Goal: Task Accomplishment & Management: Use online tool/utility

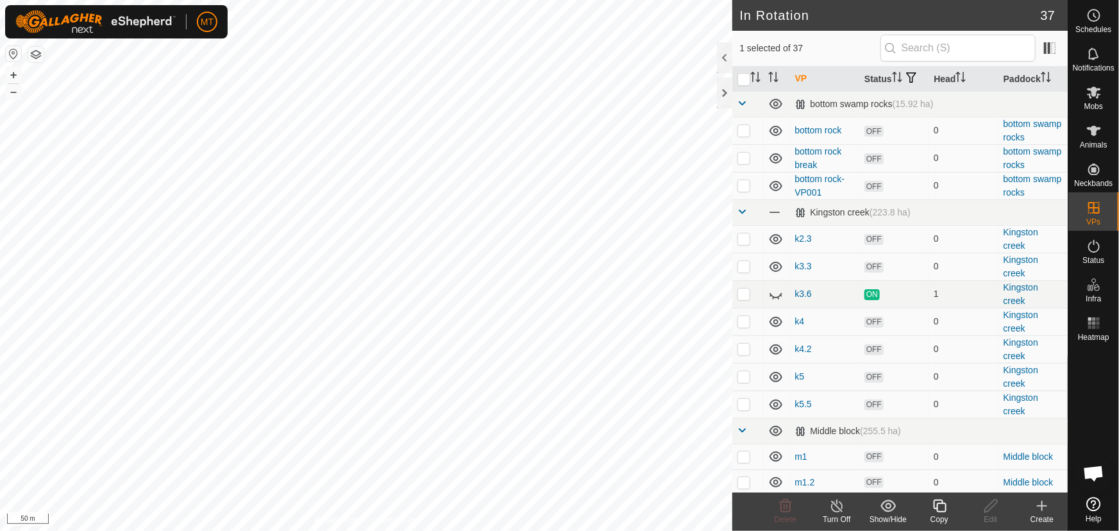
click at [939, 512] on icon at bounding box center [939, 505] width 13 height 13
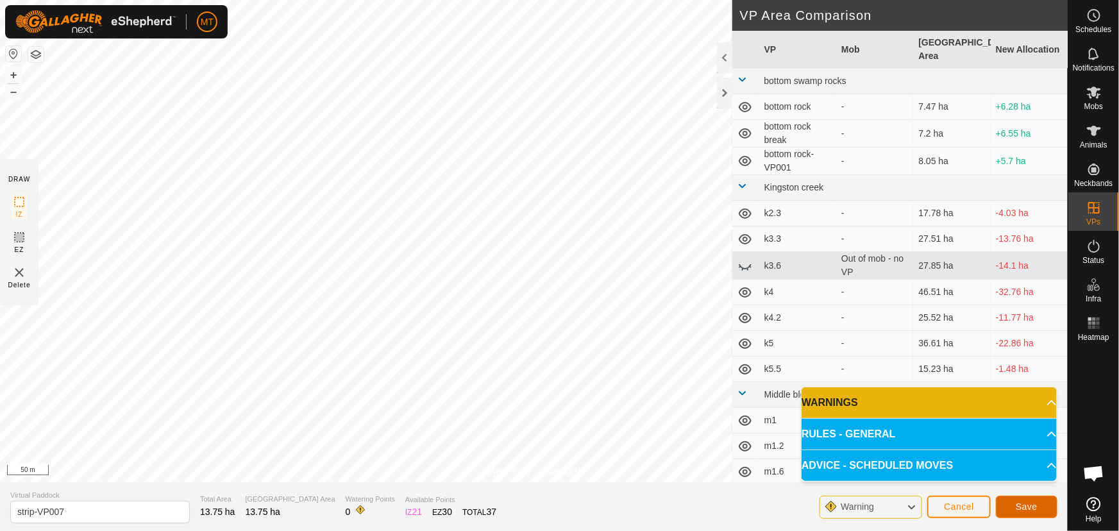
click at [1018, 503] on span "Save" at bounding box center [1026, 506] width 22 height 10
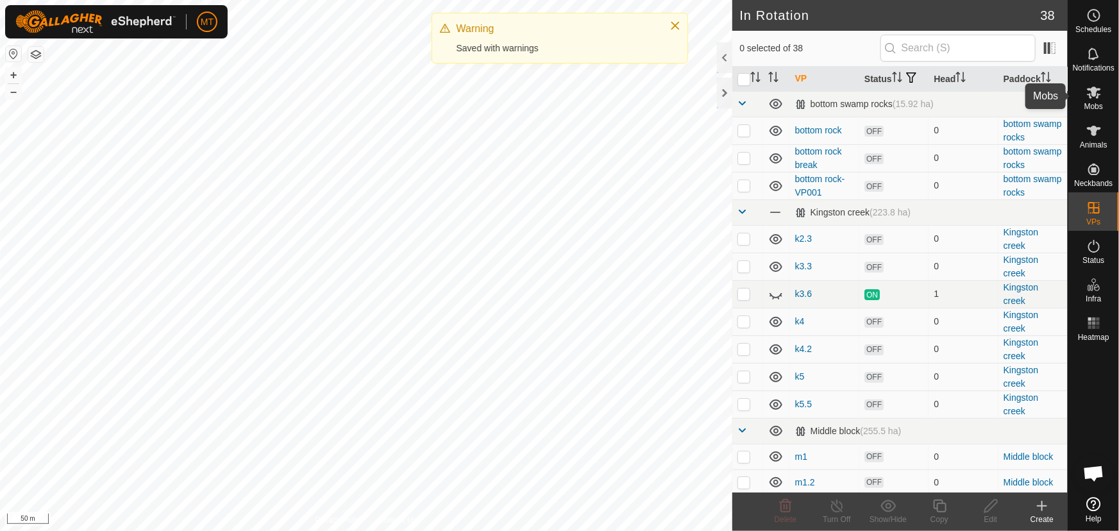
click at [1095, 103] on span "Mobs" at bounding box center [1093, 107] width 19 height 8
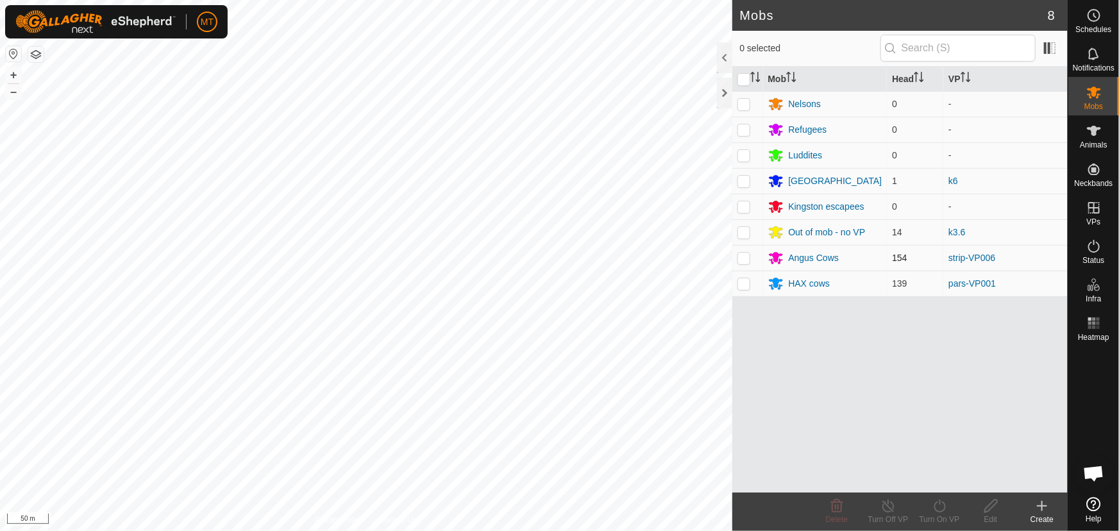
click at [745, 254] on p-checkbox at bounding box center [743, 258] width 13 height 10
checkbox input "true"
click at [932, 506] on icon at bounding box center [939, 505] width 16 height 15
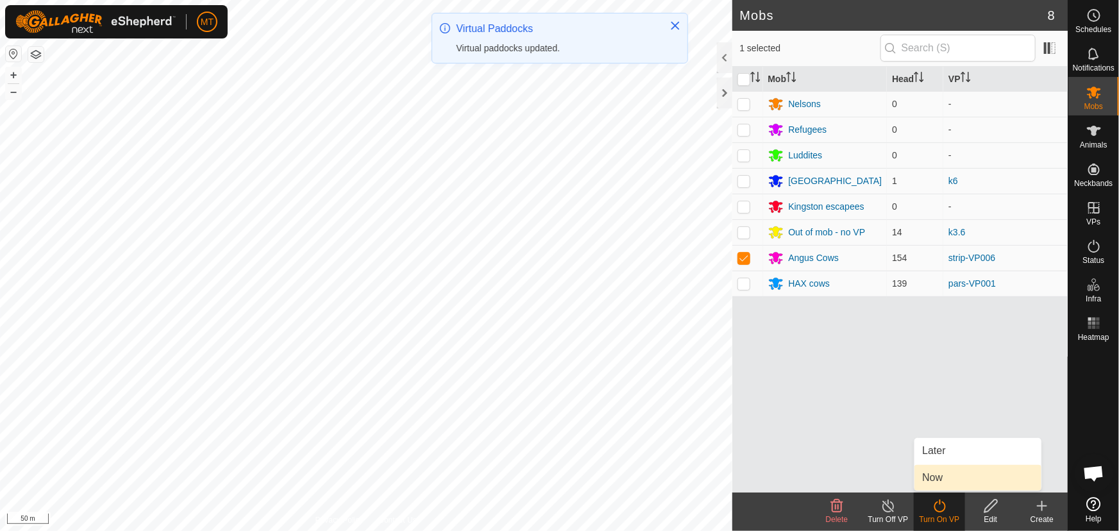
click at [931, 485] on link "Now" at bounding box center [977, 478] width 127 height 26
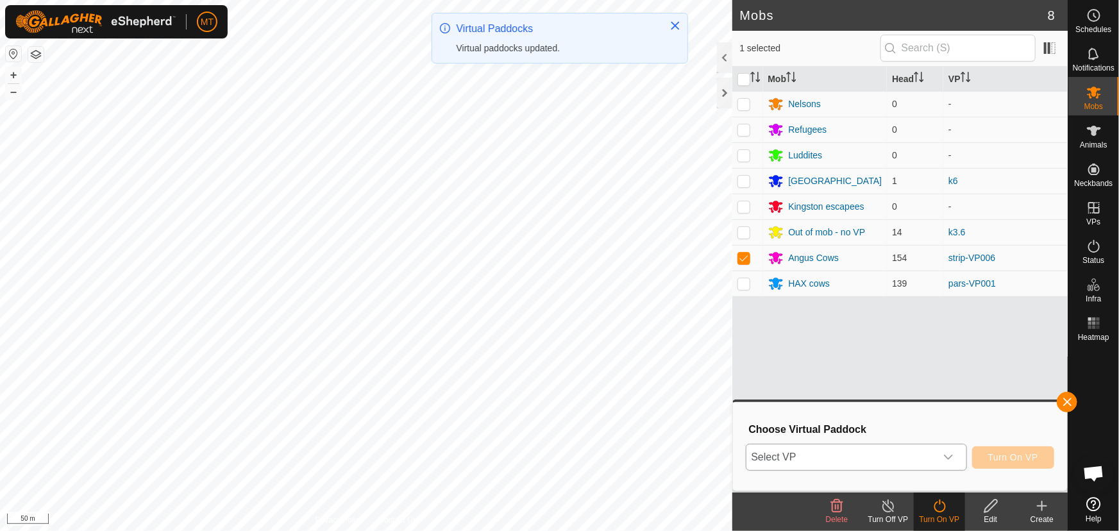
click at [844, 465] on span "Select VP" at bounding box center [840, 457] width 189 height 26
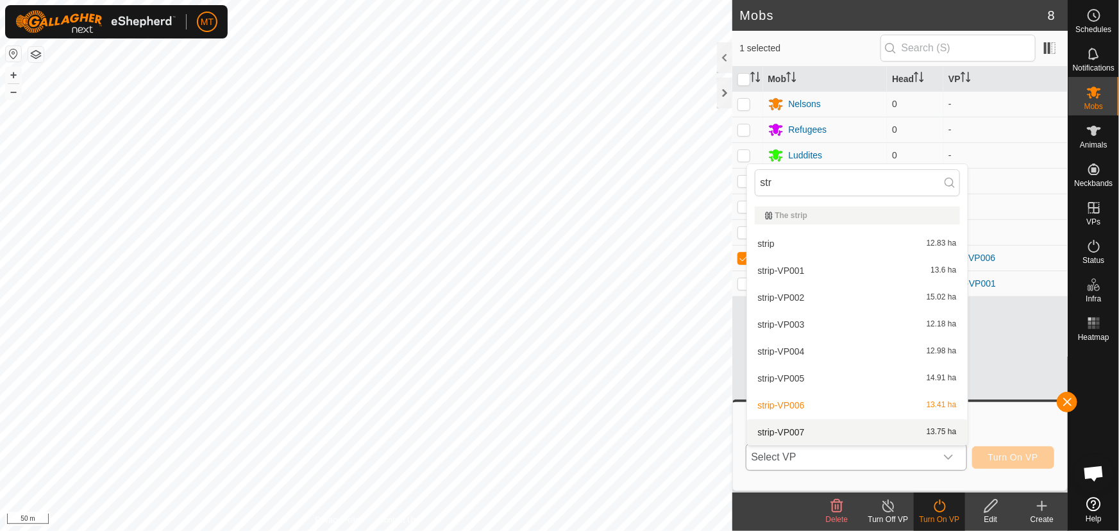
type input "str"
click at [816, 425] on li "strip-VP007 13.75 ha" at bounding box center [857, 432] width 221 height 26
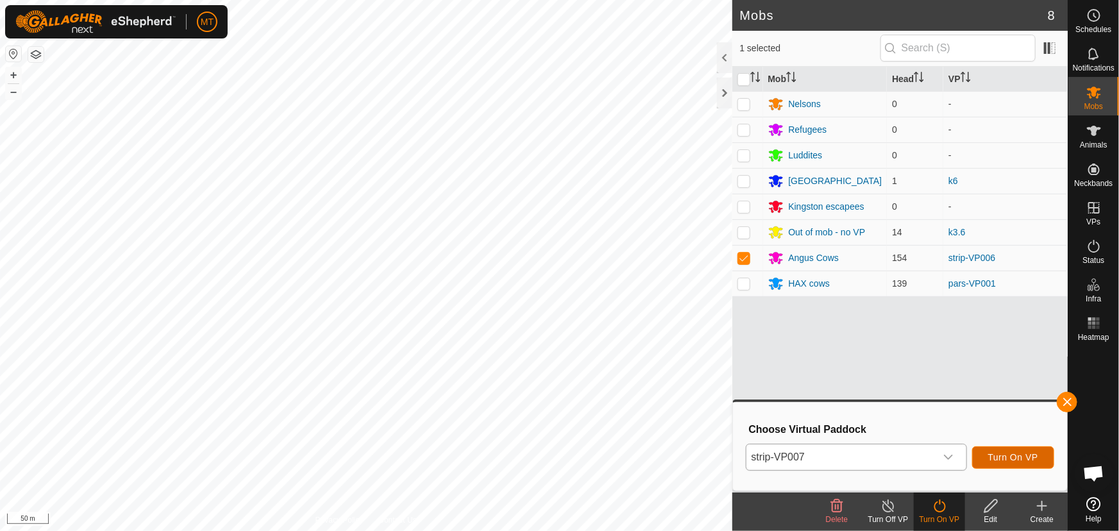
click at [1031, 458] on span "Turn On VP" at bounding box center [1013, 457] width 50 height 10
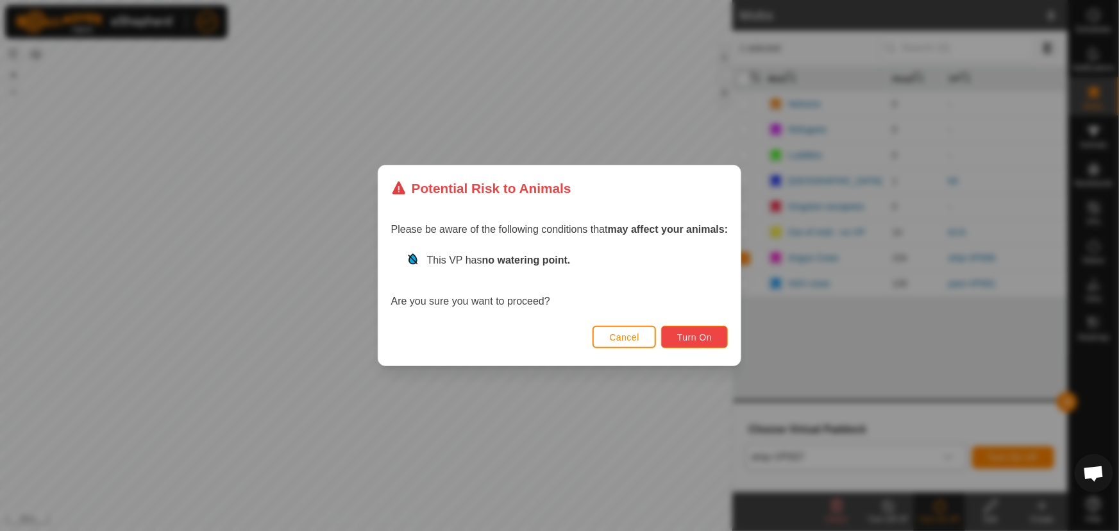
click at [712, 337] on span "Turn On" at bounding box center [694, 337] width 35 height 10
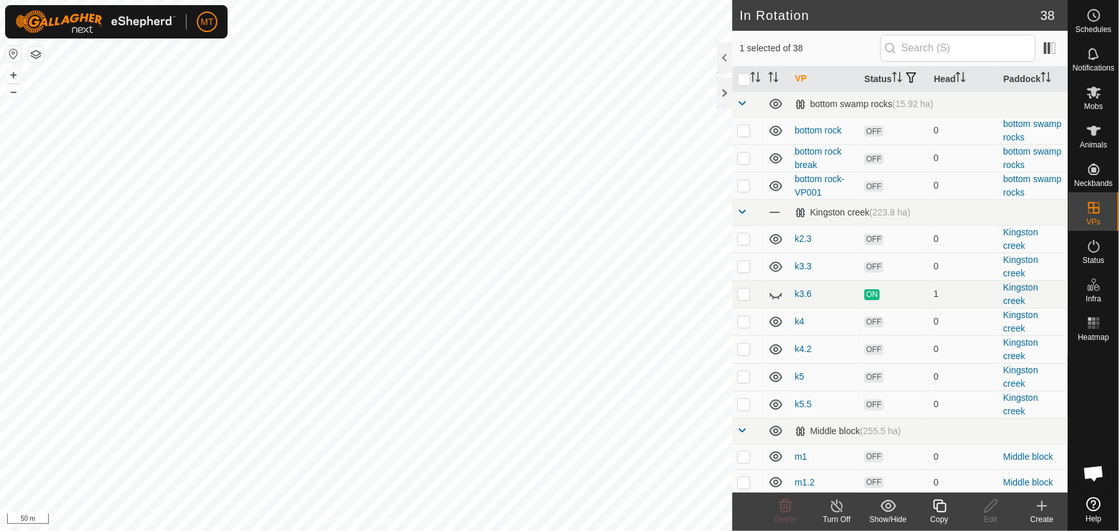
click at [936, 512] on icon at bounding box center [939, 505] width 16 height 15
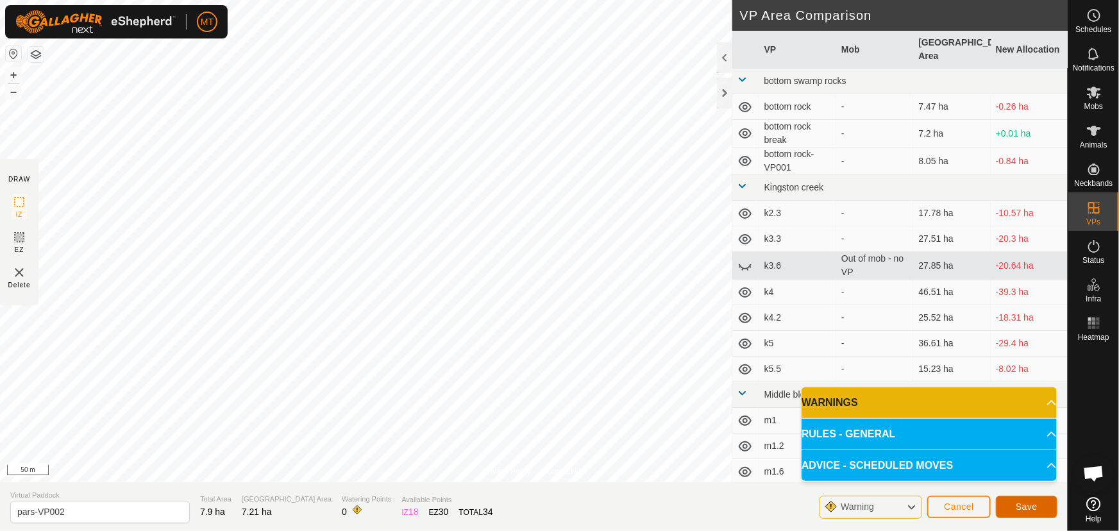
click at [1010, 504] on button "Save" at bounding box center [1027, 507] width 62 height 22
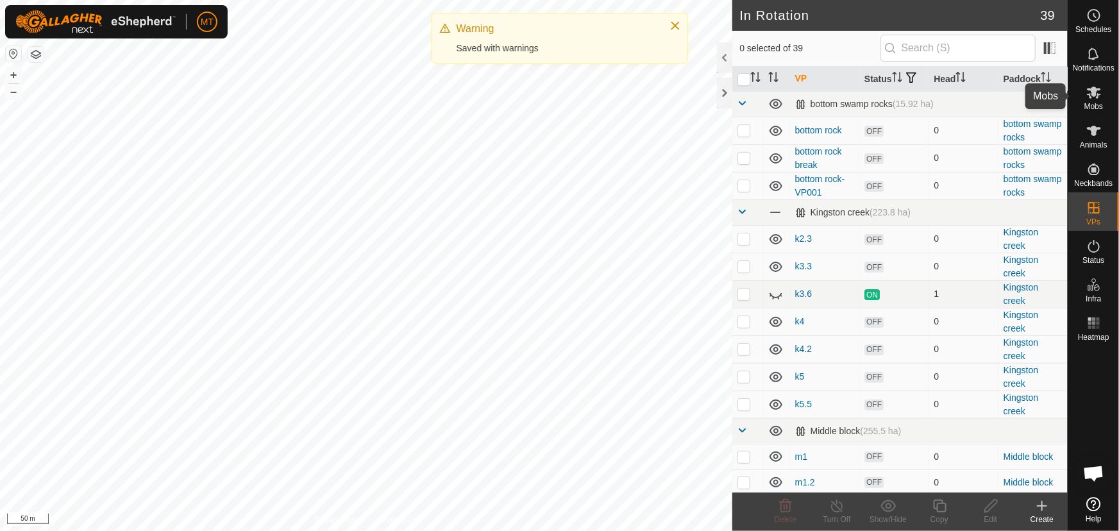
click at [1095, 96] on icon at bounding box center [1094, 93] width 14 height 12
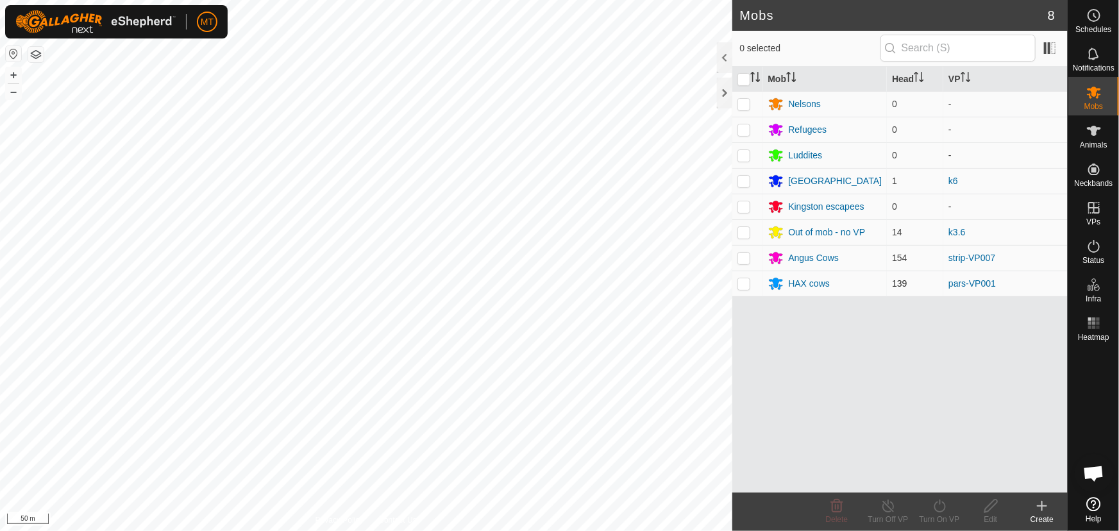
click at [740, 281] on p-checkbox at bounding box center [743, 283] width 13 height 10
checkbox input "true"
click at [936, 508] on icon at bounding box center [939, 505] width 16 height 15
click at [938, 505] on icon at bounding box center [939, 505] width 16 height 15
click at [928, 512] on turn-on-svg-icon at bounding box center [939, 505] width 51 height 15
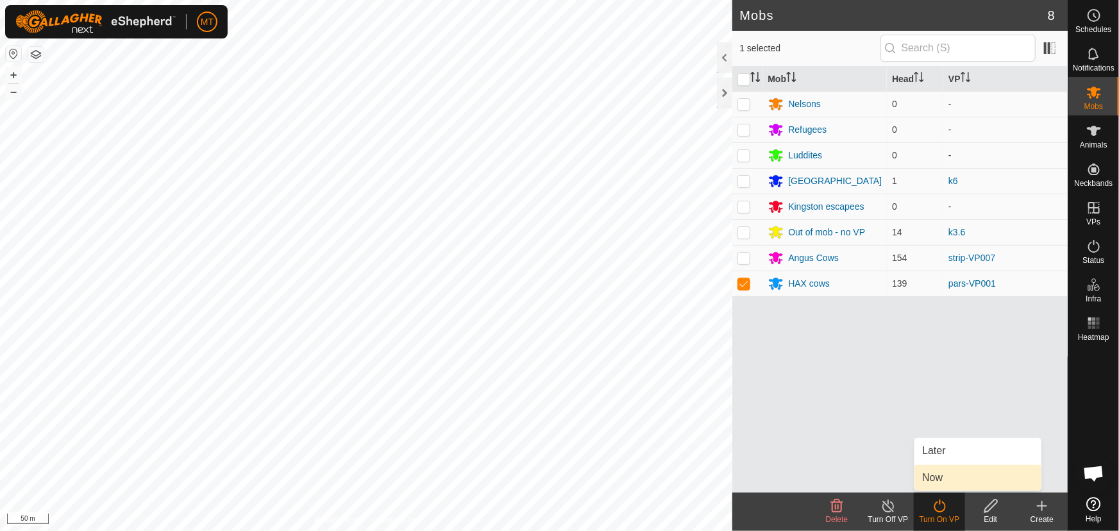
click at [946, 472] on link "Now" at bounding box center [977, 478] width 127 height 26
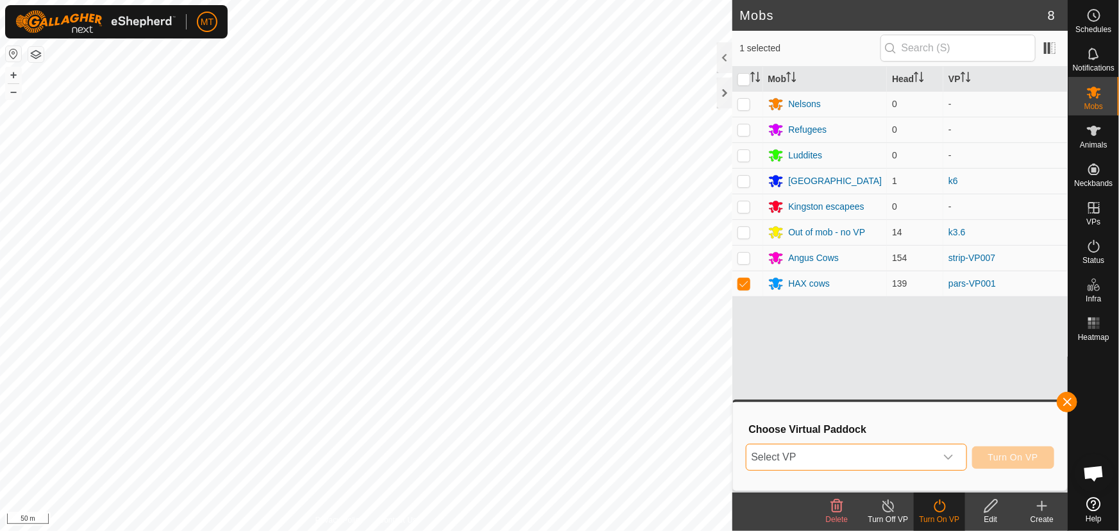
click at [862, 458] on span "Select VP" at bounding box center [840, 457] width 189 height 26
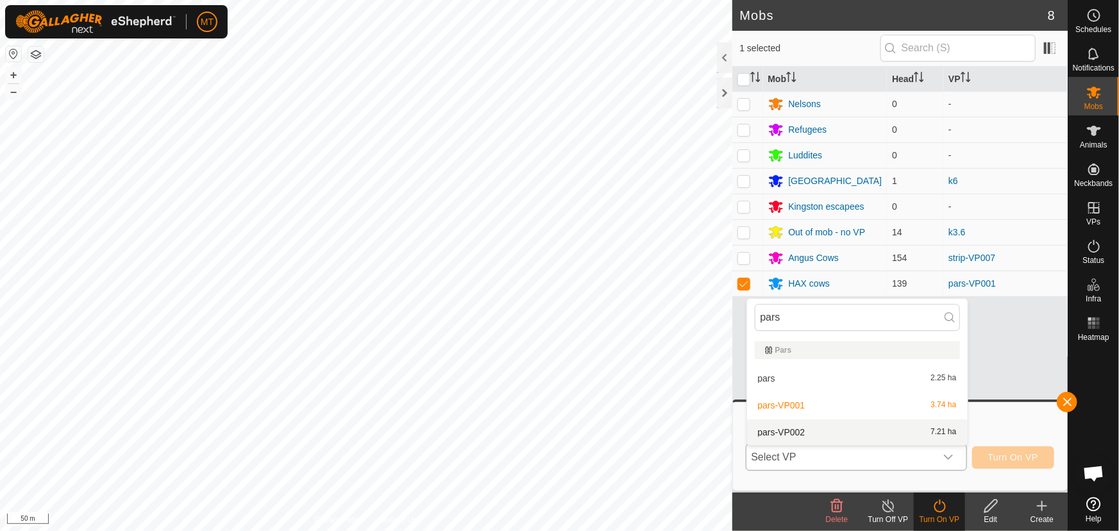
type input "pars"
click at [851, 432] on li "pars-VP002 7.21 ha" at bounding box center [857, 432] width 221 height 26
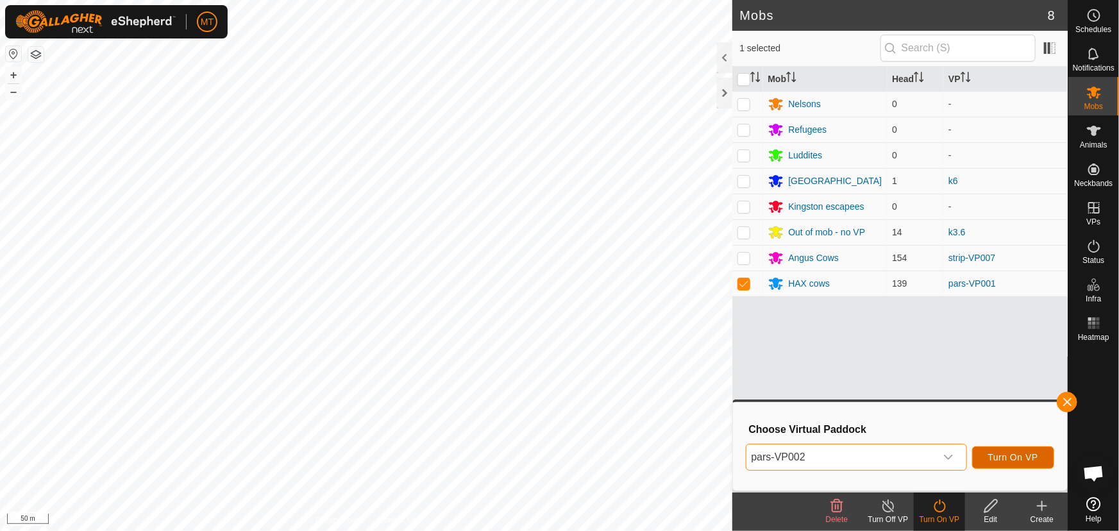
click at [1037, 456] on span "Turn On VP" at bounding box center [1013, 457] width 50 height 10
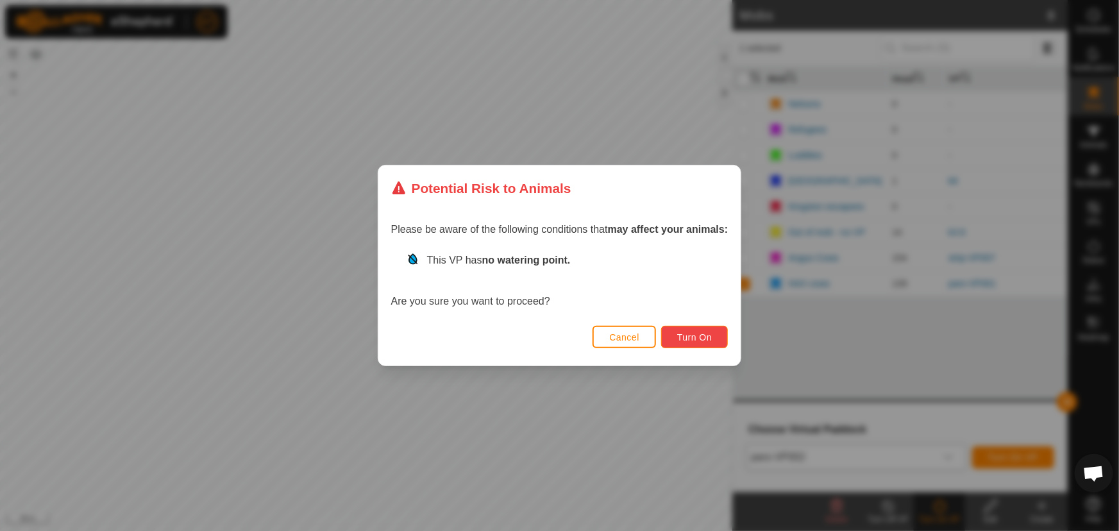
click at [687, 333] on span "Turn On" at bounding box center [694, 337] width 35 height 10
